Goal: Find specific page/section

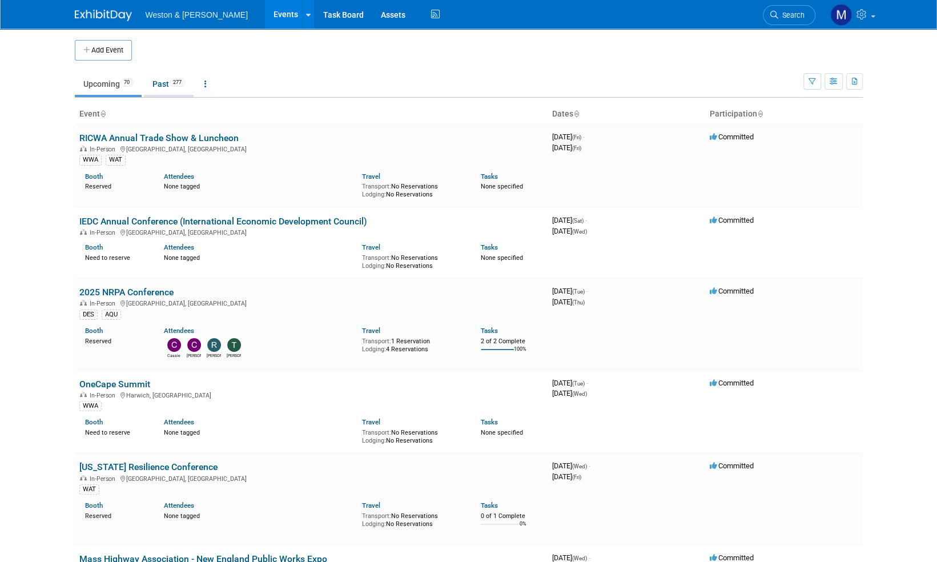
click at [162, 85] on link "Past 277" at bounding box center [169, 84] width 50 height 22
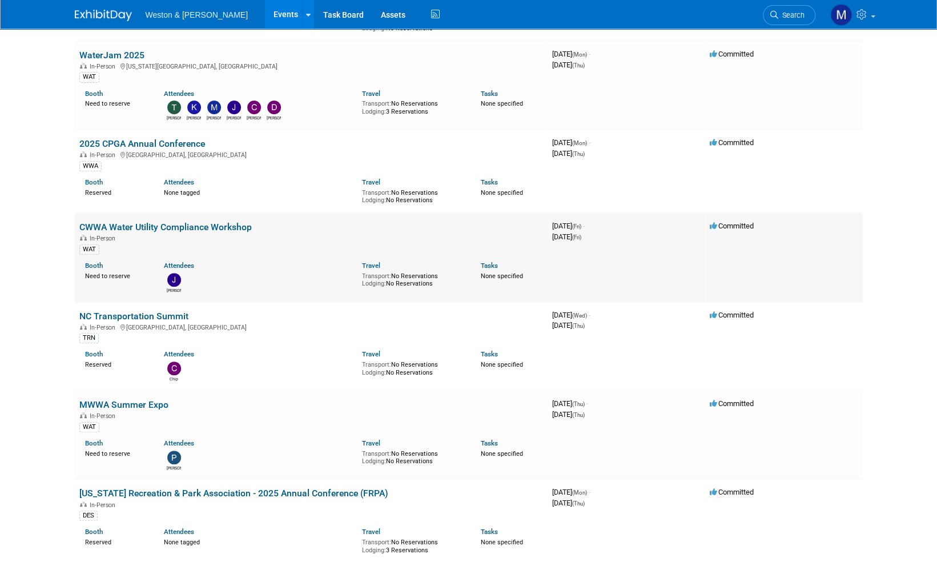
scroll to position [285, 0]
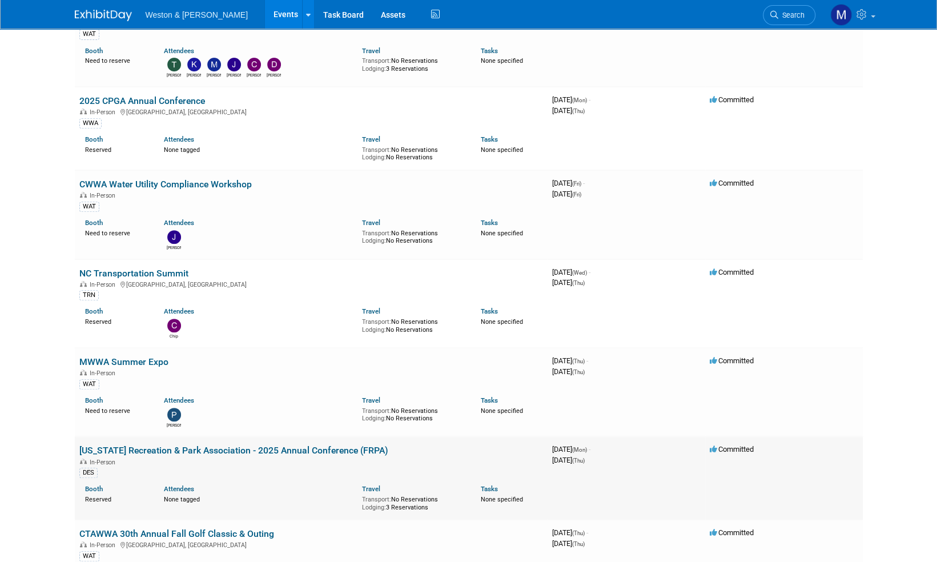
click at [225, 452] on link "[US_STATE] Recreation & Park Association - 2025 Annual Conference (FRPA)" at bounding box center [233, 450] width 309 height 11
